Goal: Check status: Check status

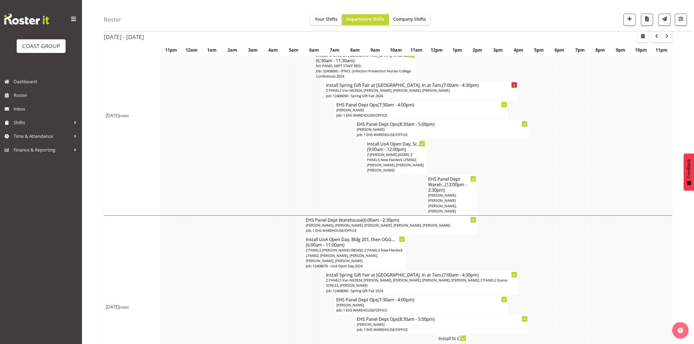
scroll to position [255, 0]
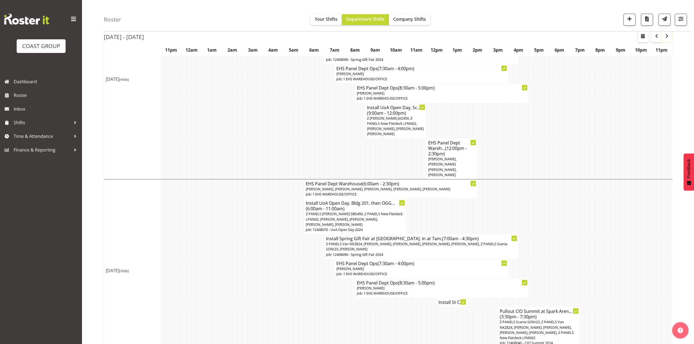
click at [666, 36] on span "button" at bounding box center [667, 36] width 7 height 7
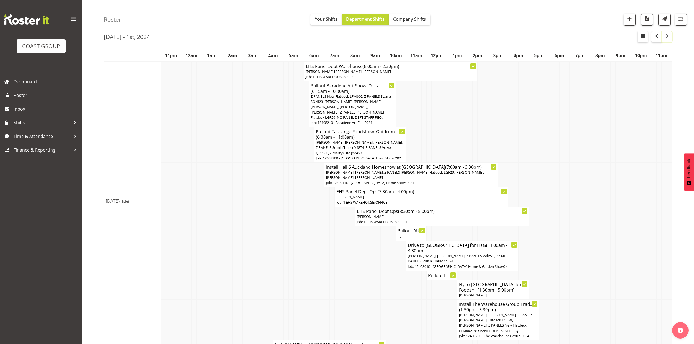
scroll to position [36, 0]
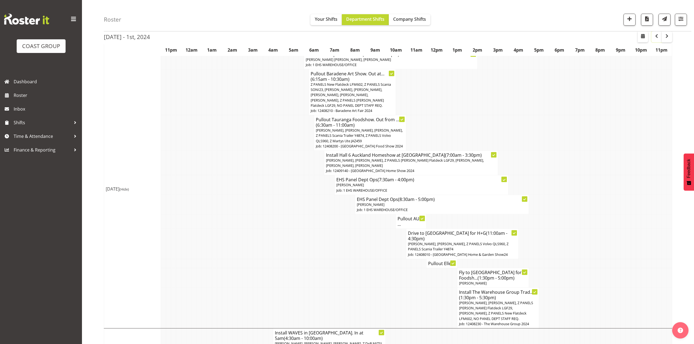
click at [657, 41] on button "button" at bounding box center [657, 36] width 10 height 11
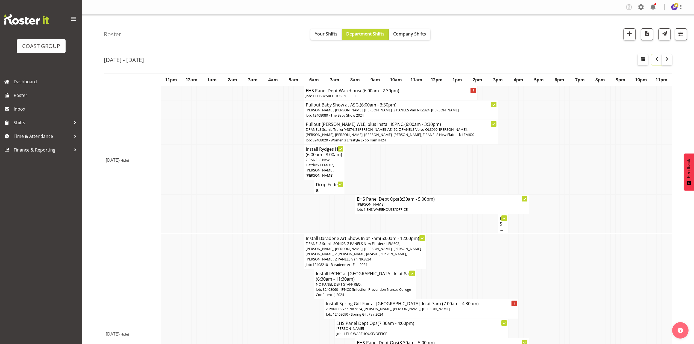
click at [654, 62] on span "button" at bounding box center [657, 59] width 7 height 7
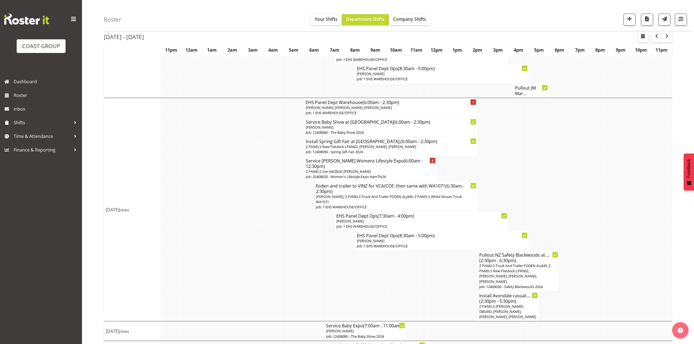
scroll to position [628, 0]
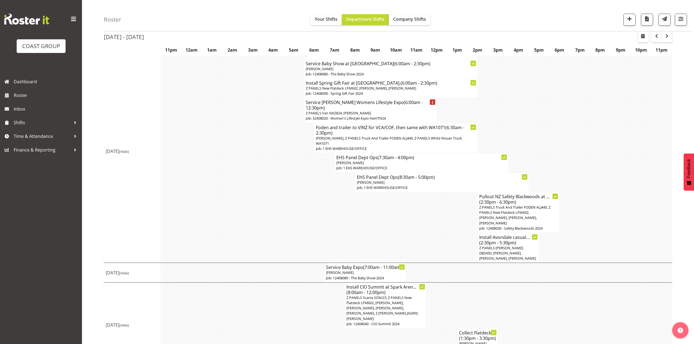
click at [410, 296] on span "Z PANELS Scania SONI23, Z PANELS New Flatdeck LFM602, [PERSON_NAME], [PERSON_NA…" at bounding box center [383, 309] width 72 height 26
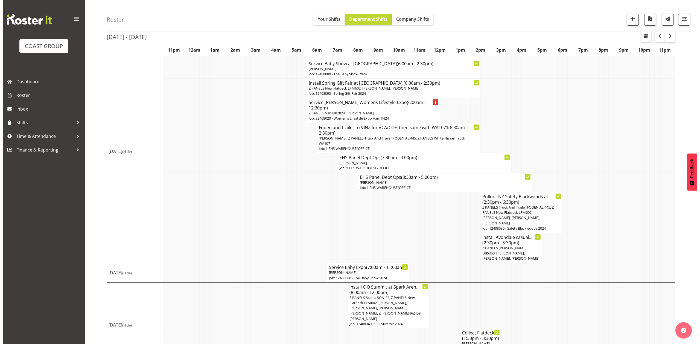
scroll to position [622, 0]
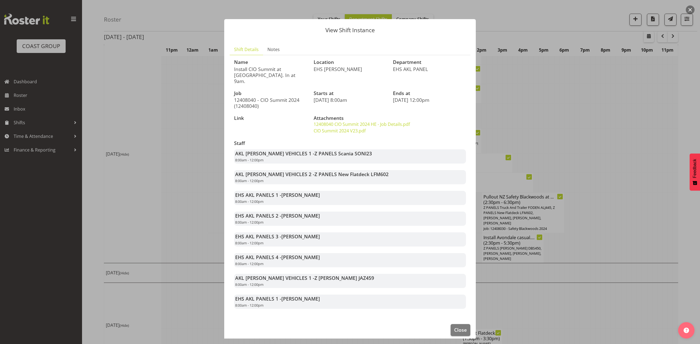
click at [555, 125] on div at bounding box center [350, 172] width 700 height 344
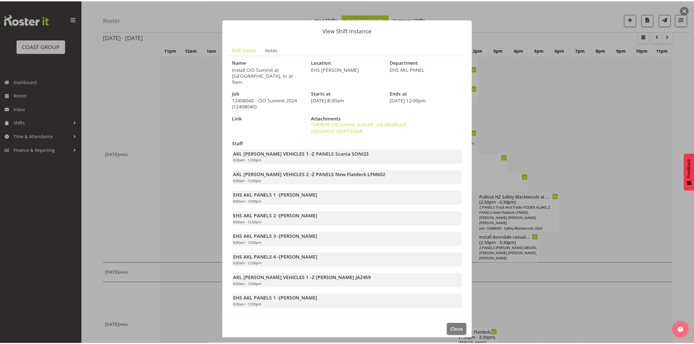
scroll to position [628, 0]
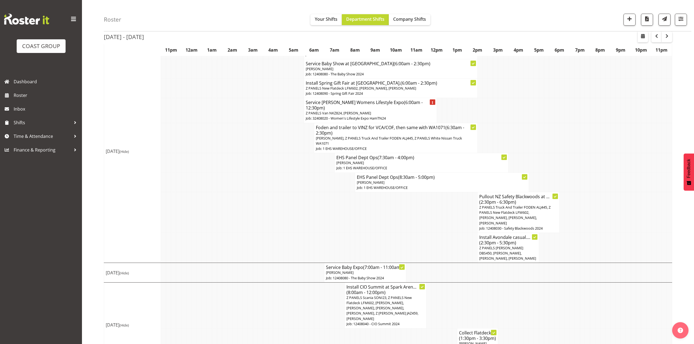
click at [319, 205] on td at bounding box center [321, 212] width 5 height 41
click at [642, 32] on button "button" at bounding box center [643, 36] width 10 height 11
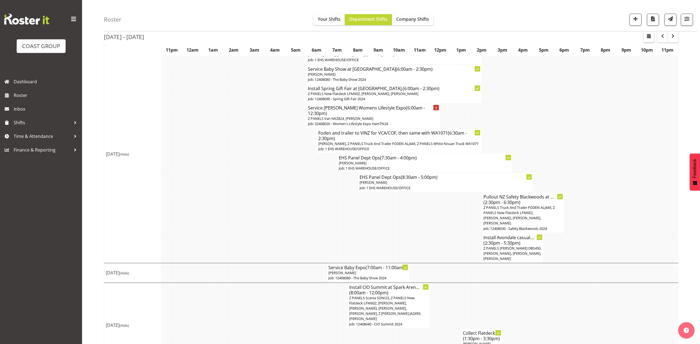
select select "7"
select select "2025"
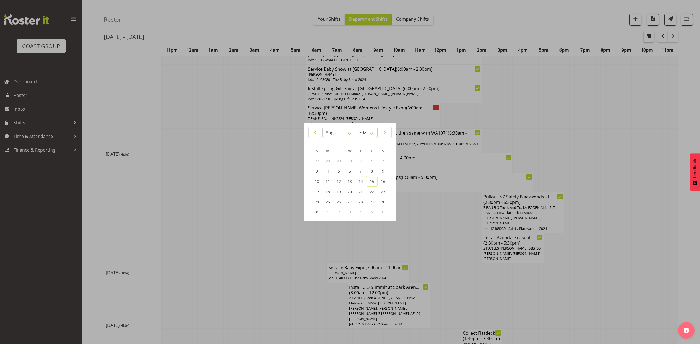
click at [643, 37] on div at bounding box center [350, 172] width 700 height 344
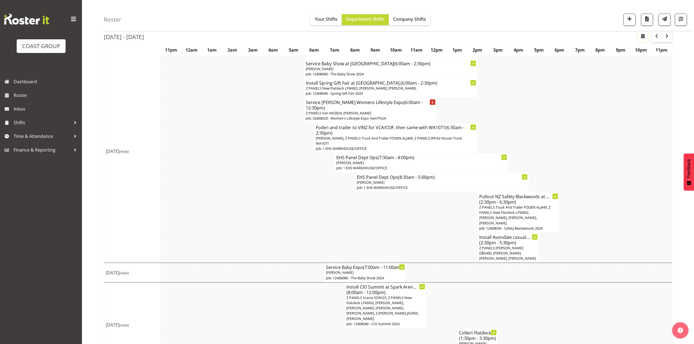
click at [642, 33] on span "button" at bounding box center [643, 36] width 7 height 7
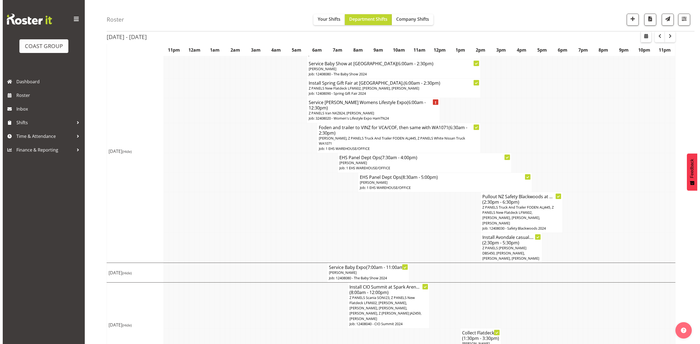
scroll to position [622, 0]
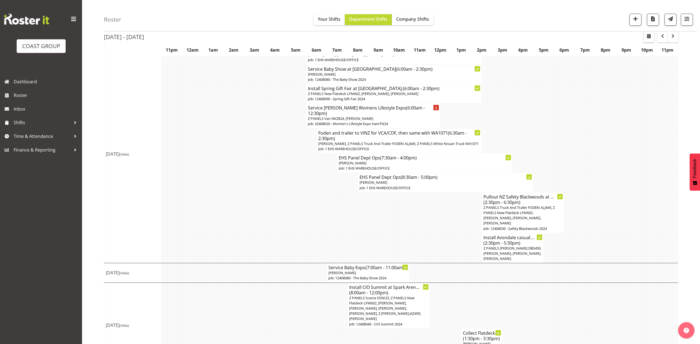
select select "7"
select select "2025"
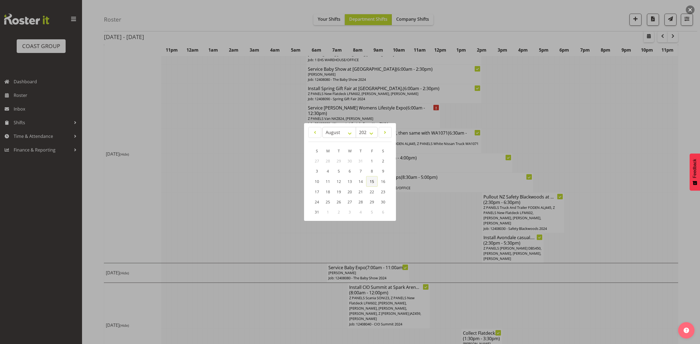
click at [370, 182] on span "15" at bounding box center [372, 181] width 4 height 5
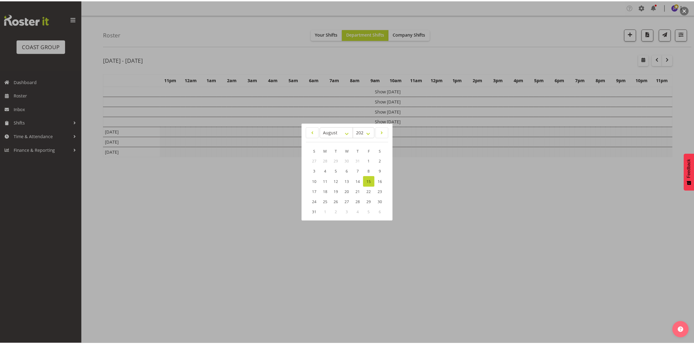
scroll to position [0, 0]
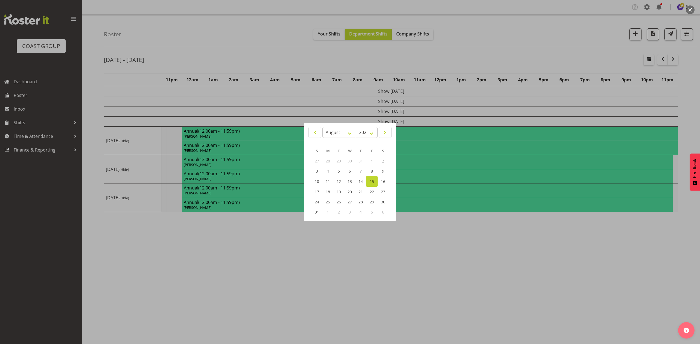
click at [525, 43] on div at bounding box center [350, 172] width 700 height 344
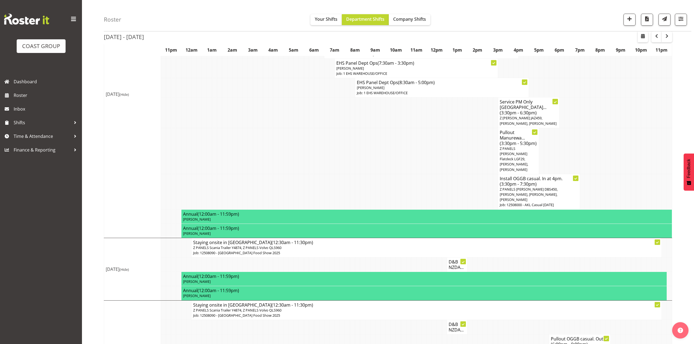
scroll to position [216, 0]
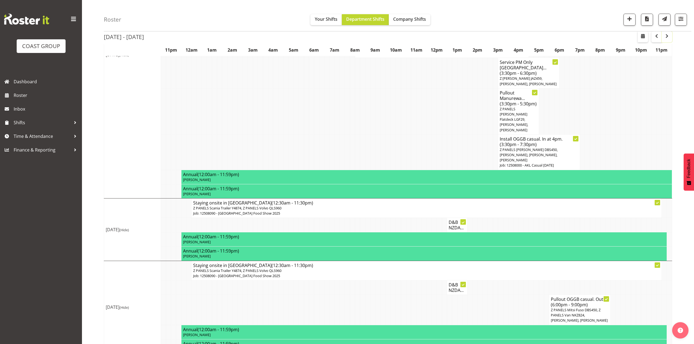
click at [668, 36] on span "button" at bounding box center [667, 36] width 7 height 7
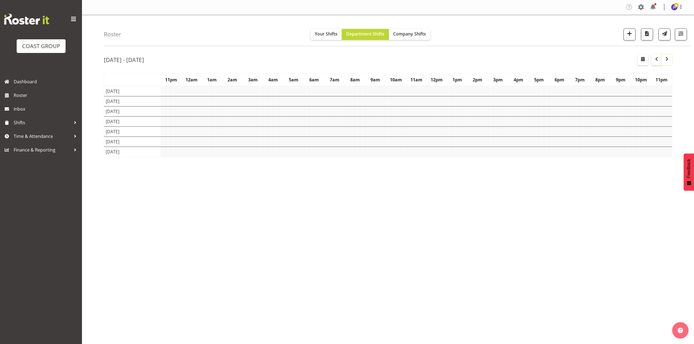
scroll to position [0, 0]
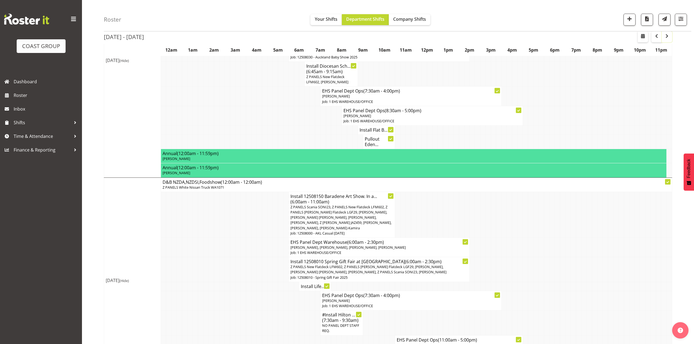
scroll to position [146, 0]
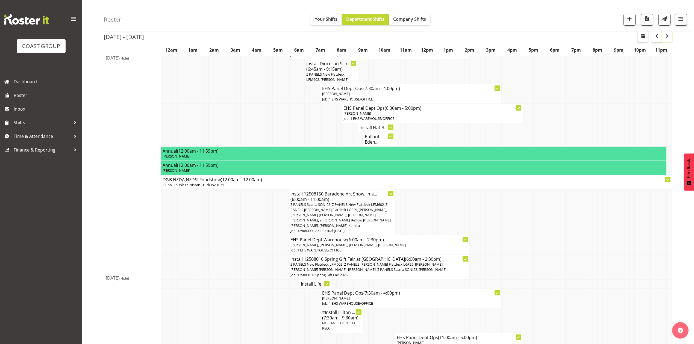
click at [662, 31] on button "button" at bounding box center [667, 36] width 10 height 11
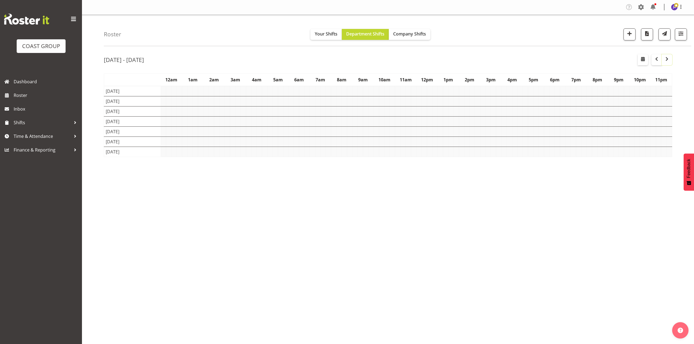
scroll to position [0, 0]
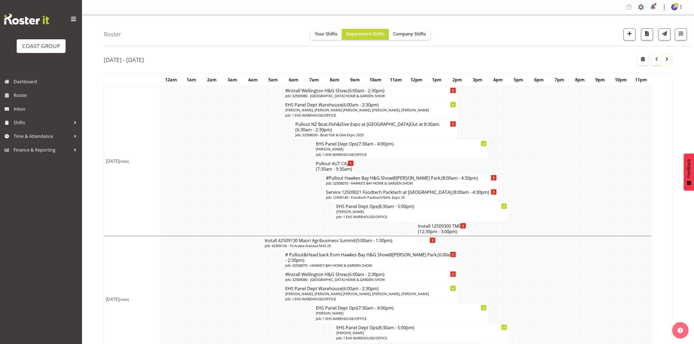
click at [662, 54] on button "button" at bounding box center [667, 59] width 10 height 11
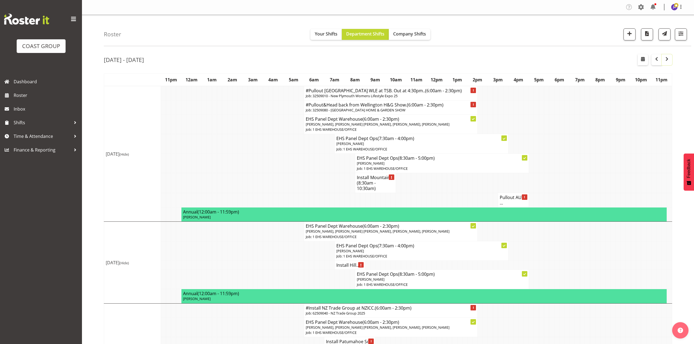
click at [662, 54] on button "button" at bounding box center [667, 59] width 10 height 11
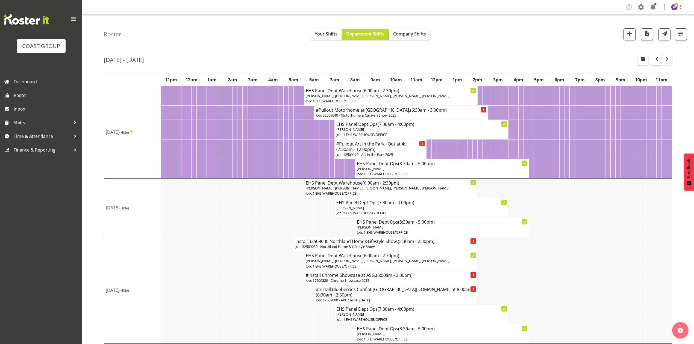
click at [662, 54] on button "button" at bounding box center [667, 59] width 10 height 11
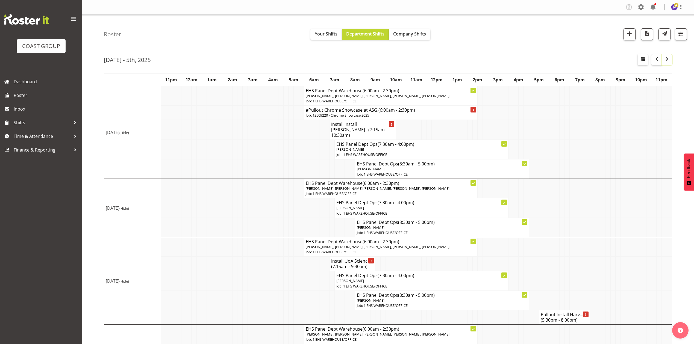
click at [662, 54] on button "button" at bounding box center [667, 59] width 10 height 11
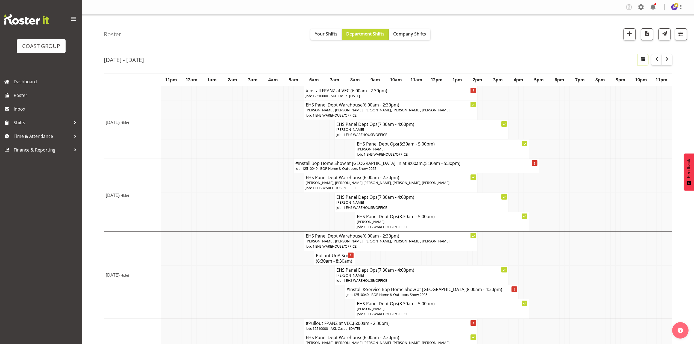
click at [640, 57] on span "button" at bounding box center [643, 59] width 7 height 7
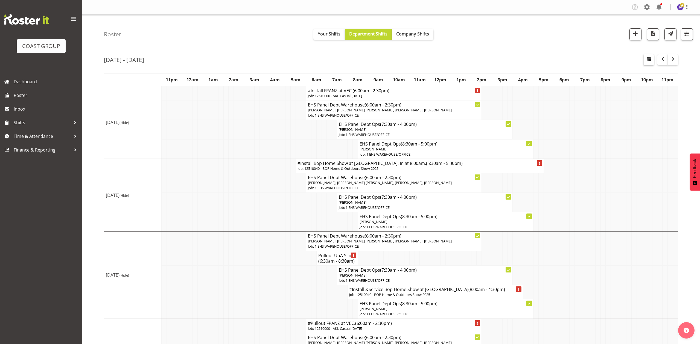
select select "7"
select select "2025"
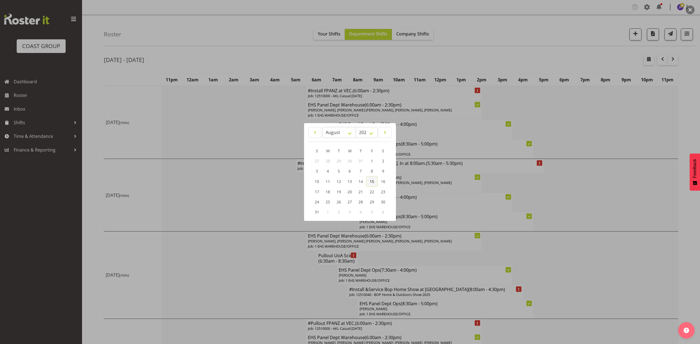
click at [375, 183] on link "15" at bounding box center [371, 181] width 11 height 11
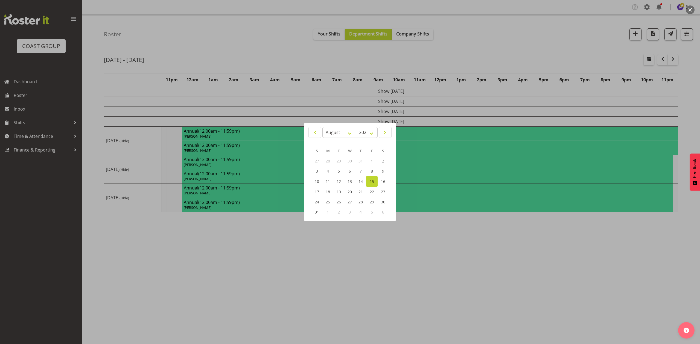
click at [569, 55] on div at bounding box center [350, 172] width 700 height 344
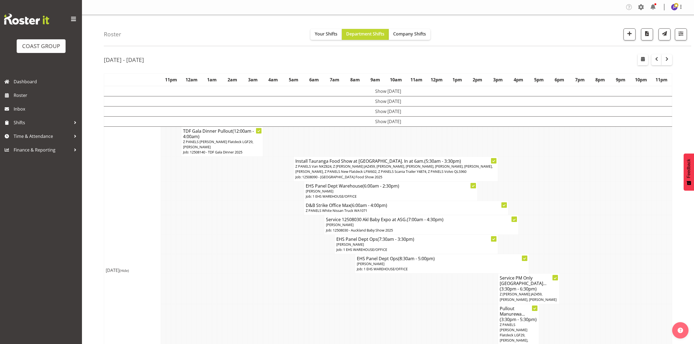
click at [550, 182] on td at bounding box center [552, 191] width 5 height 19
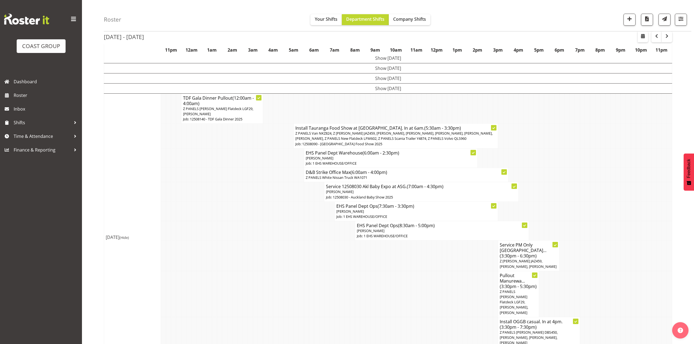
scroll to position [73, 0]
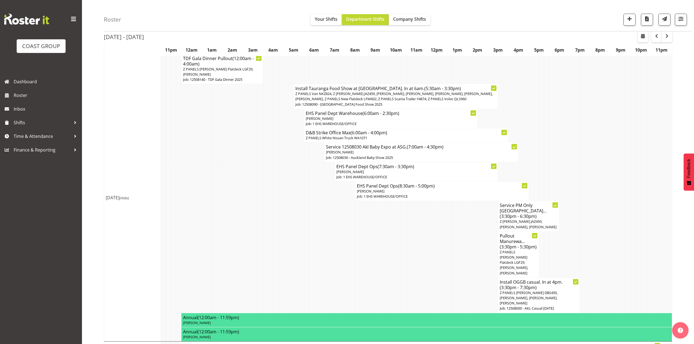
click at [458, 278] on td at bounding box center [459, 296] width 5 height 36
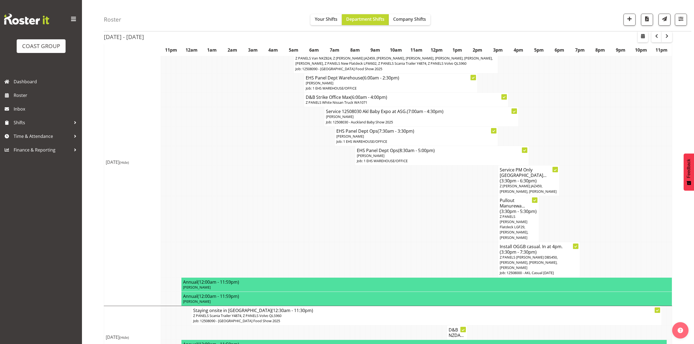
scroll to position [107, 0]
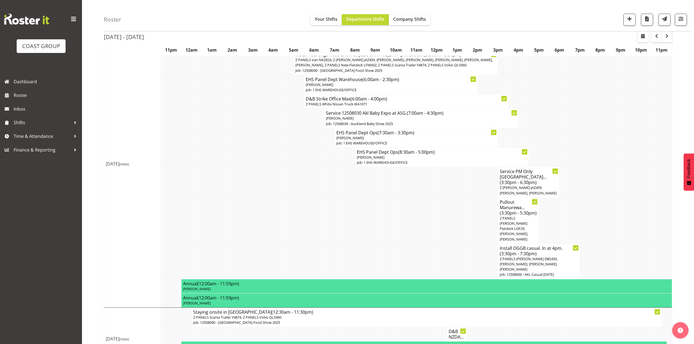
click at [323, 198] on td at bounding box center [321, 221] width 5 height 46
